Goal: Task Accomplishment & Management: Complete application form

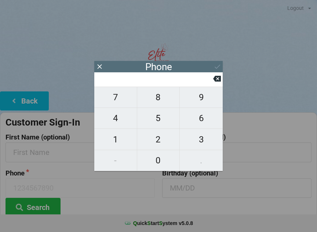
click at [115, 126] on span "4" at bounding box center [115, 118] width 43 height 15
type input "4"
click at [99, 63] on icon at bounding box center [100, 67] width 8 height 8
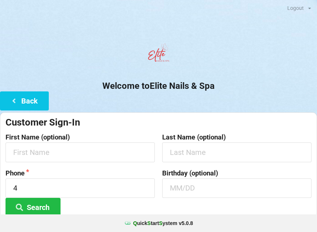
click at [26, 102] on button "Back" at bounding box center [24, 100] width 49 height 19
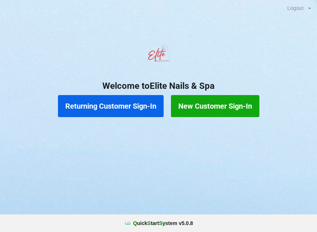
click at [104, 105] on button "Returning Customer Sign-In" at bounding box center [111, 106] width 106 height 22
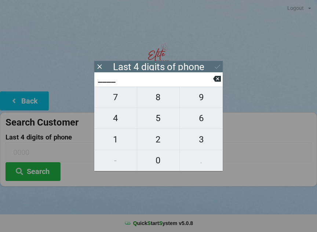
click at [117, 122] on span "4" at bounding box center [115, 118] width 43 height 15
type input "4___"
click at [159, 161] on span "0" at bounding box center [158, 160] width 43 height 15
type input "40__"
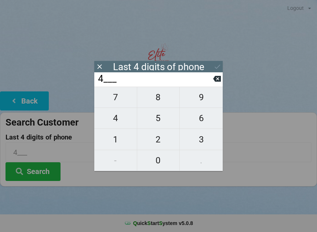
type input "40__"
click at [113, 101] on span "7" at bounding box center [115, 97] width 43 height 15
type input "407_"
click at [159, 118] on span "5" at bounding box center [158, 118] width 43 height 15
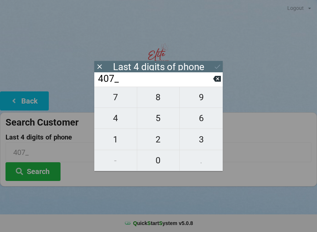
type input "4075"
click at [160, 106] on div "7 8 9 4 5 6 1 2 3 - 0 ." at bounding box center [158, 129] width 129 height 84
click at [221, 78] on icon at bounding box center [217, 79] width 8 height 8
click at [219, 79] on icon at bounding box center [217, 79] width 8 height 6
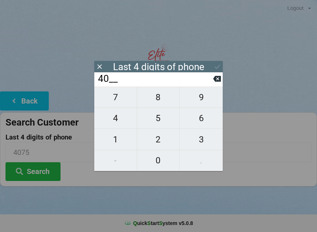
click at [215, 78] on icon at bounding box center [217, 79] width 8 height 8
click at [216, 78] on icon at bounding box center [217, 79] width 8 height 8
click at [214, 79] on icon at bounding box center [217, 79] width 8 height 8
click at [208, 98] on span "9" at bounding box center [201, 97] width 43 height 15
type input "9___"
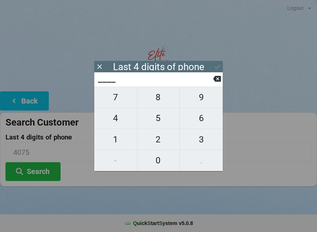
type input "9___"
click at [202, 117] on span "6" at bounding box center [201, 118] width 43 height 15
type input "96__"
click at [165, 141] on span "2" at bounding box center [158, 139] width 43 height 15
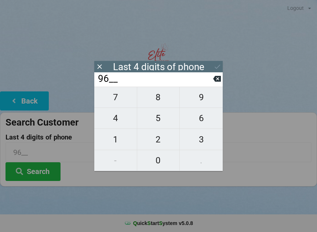
type input "962_"
click at [195, 140] on span "3" at bounding box center [201, 139] width 43 height 15
type input "9623"
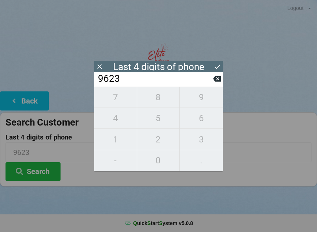
click at [40, 177] on button "Search" at bounding box center [33, 171] width 55 height 19
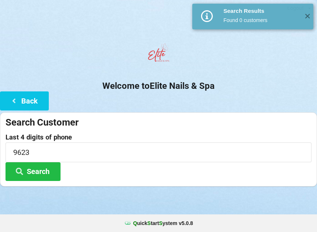
click at [36, 100] on button "Back" at bounding box center [24, 100] width 49 height 19
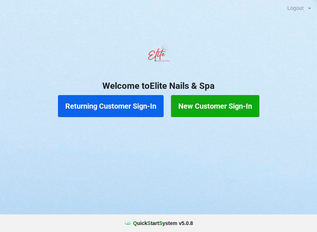
click at [215, 104] on button "New Customer Sign-In" at bounding box center [215, 106] width 89 height 22
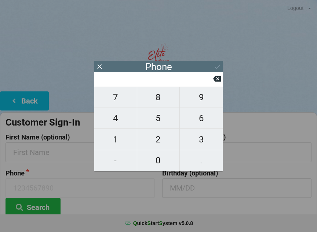
click at [119, 125] on span "4" at bounding box center [115, 118] width 43 height 15
type input "4"
click at [157, 159] on span "0" at bounding box center [158, 160] width 43 height 15
type input "40"
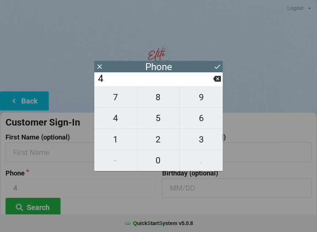
type input "40"
click at [126, 145] on span "1" at bounding box center [115, 139] width 43 height 15
type input "401"
click at [217, 80] on icon at bounding box center [217, 79] width 8 height 6
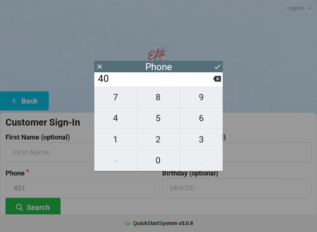
click at [123, 103] on span "7" at bounding box center [115, 97] width 43 height 15
type input "407"
click at [161, 123] on span "5" at bounding box center [158, 118] width 43 height 15
type input "4075"
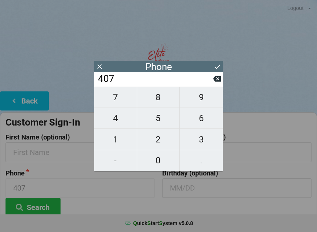
type input "4075"
click at [165, 104] on span "8" at bounding box center [158, 97] width 43 height 15
type input "40758"
click at [121, 103] on span "7" at bounding box center [115, 97] width 43 height 15
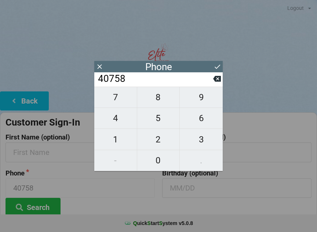
type input "407587"
click at [201, 102] on span "9" at bounding box center [201, 97] width 43 height 15
type input "4075879"
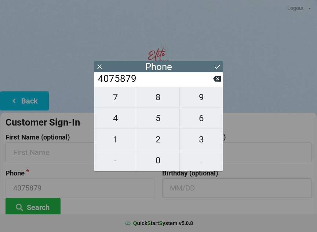
click at [202, 119] on span "6" at bounding box center [201, 118] width 43 height 15
type input "40758796"
click at [160, 140] on span "2" at bounding box center [158, 139] width 43 height 15
type input "407587962"
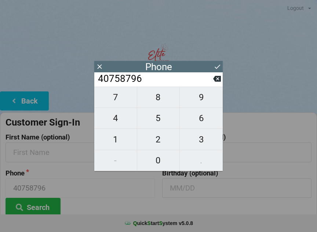
type input "407587962"
click at [198, 143] on span "3" at bounding box center [201, 139] width 43 height 15
type input "4075879623"
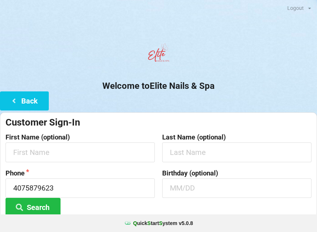
click at [39, 211] on button "Search" at bounding box center [33, 207] width 55 height 19
click at [67, 153] on input "text" at bounding box center [81, 152] width 150 height 19
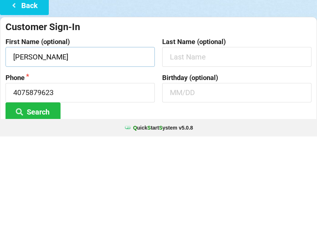
type input "[PERSON_NAME]"
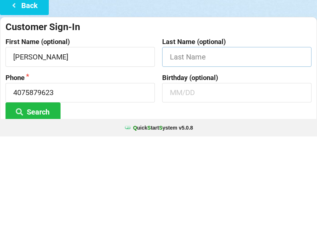
click at [212, 143] on input "text" at bounding box center [237, 152] width 150 height 19
type input "[PERSON_NAME]"
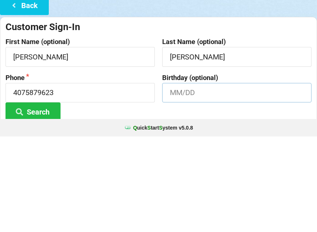
click at [224, 179] on input "text" at bounding box center [237, 188] width 150 height 19
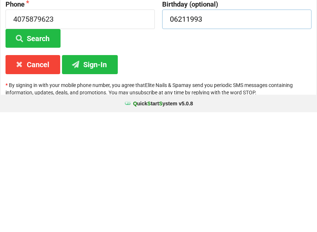
scroll to position [55, 0]
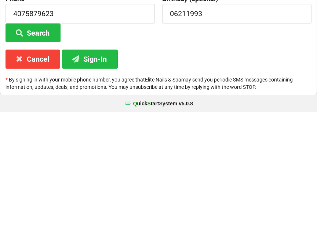
click at [97, 169] on button "Sign-In" at bounding box center [90, 178] width 56 height 19
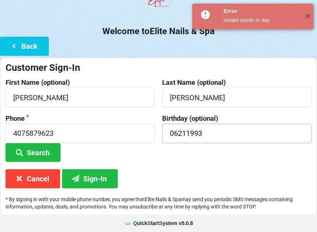
click at [232, 133] on input "06211993" at bounding box center [237, 133] width 150 height 19
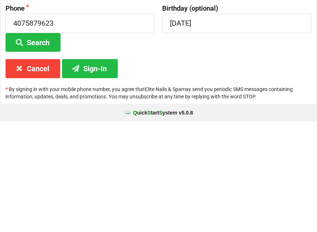
click at [111, 170] on button "Sign-In" at bounding box center [90, 179] width 56 height 19
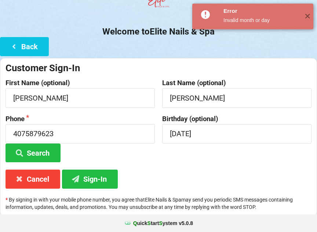
scroll to position [55, 0]
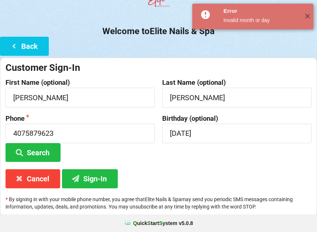
click at [307, 19] on span "✕" at bounding box center [308, 16] width 12 height 7
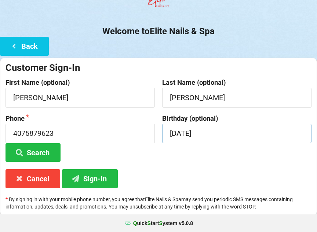
click at [229, 141] on input "[DATE]" at bounding box center [237, 133] width 150 height 19
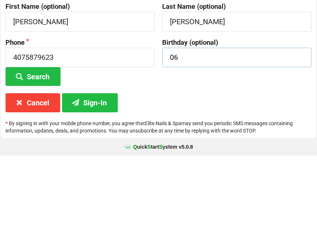
type input "0"
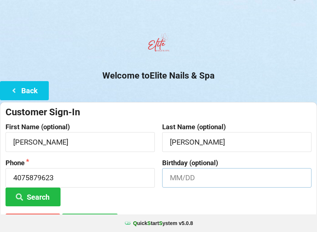
scroll to position [0, 0]
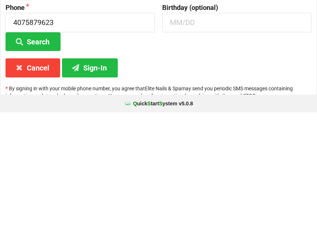
click at [104, 178] on button "Sign-In" at bounding box center [90, 187] width 56 height 19
